Goal: Task Accomplishment & Management: Use online tool/utility

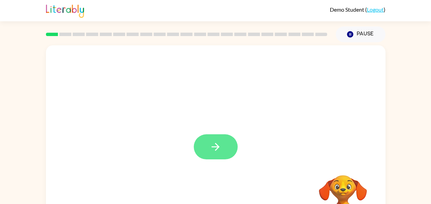
click at [218, 140] on button "button" at bounding box center [216, 146] width 44 height 25
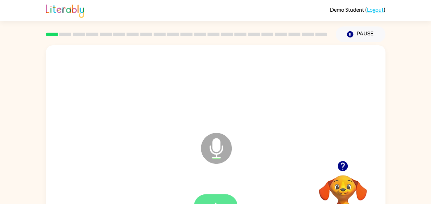
click at [215, 199] on button "button" at bounding box center [216, 206] width 44 height 25
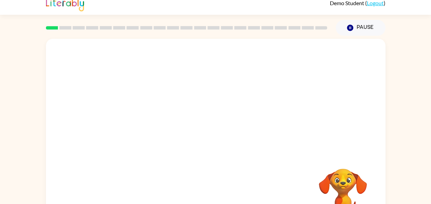
scroll to position [37, 0]
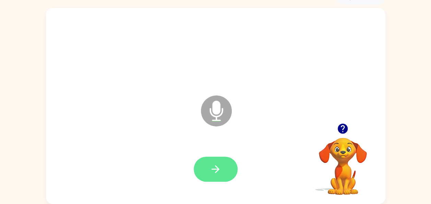
click at [220, 164] on icon "button" at bounding box center [216, 169] width 12 height 12
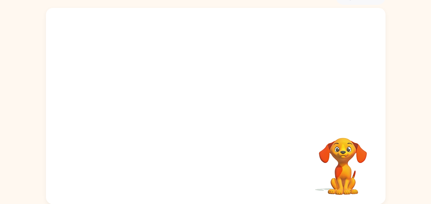
click at [258, 115] on div at bounding box center [216, 65] width 340 height 115
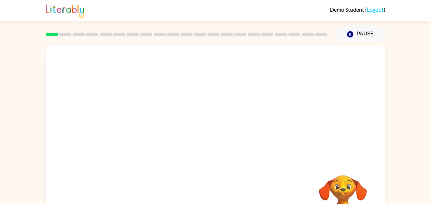
click at [62, 35] on rect at bounding box center [65, 34] width 12 height 3
click at [56, 34] on rect at bounding box center [52, 34] width 12 height 3
click at [349, 35] on icon "Pause" at bounding box center [350, 35] width 8 height 8
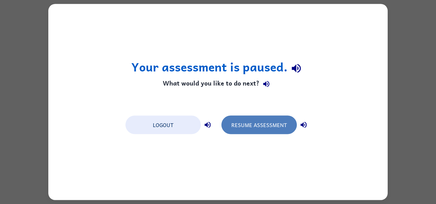
click at [273, 124] on button "Resume Assessment" at bounding box center [259, 125] width 75 height 19
